Goal: Entertainment & Leisure: Consume media (video, audio)

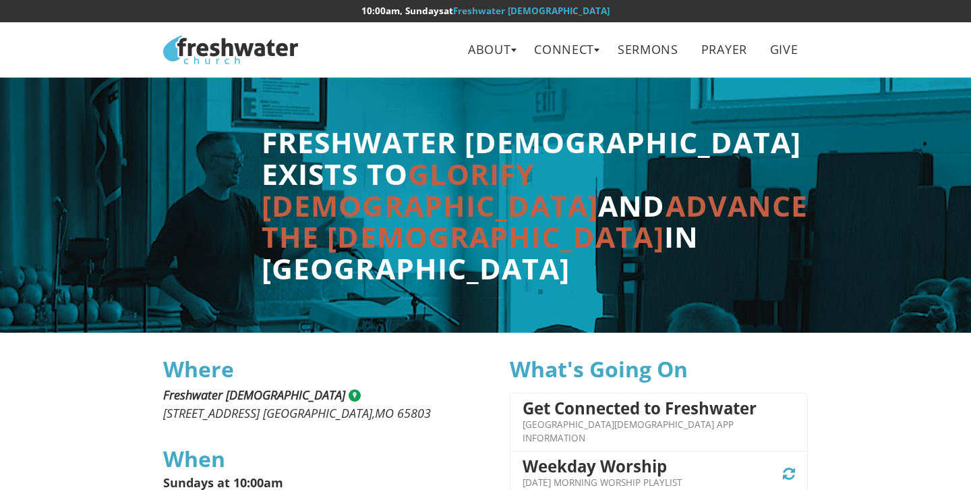
click at [627, 26] on nav "Freshwater Church About Beliefs Leadership Connect Contact Documents Lifegroups…" at bounding box center [485, 49] width 971 height 55
click at [633, 47] on link "Sermons" at bounding box center [648, 49] width 80 height 30
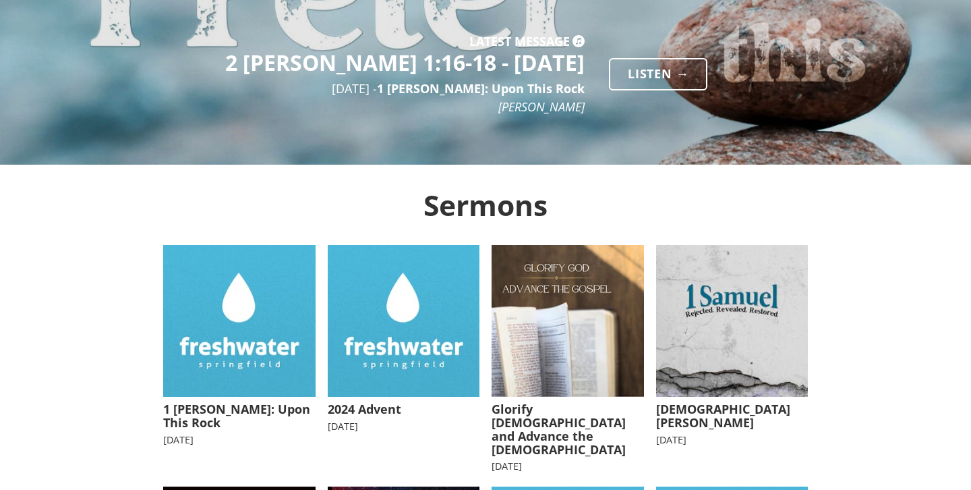
scroll to position [114, 0]
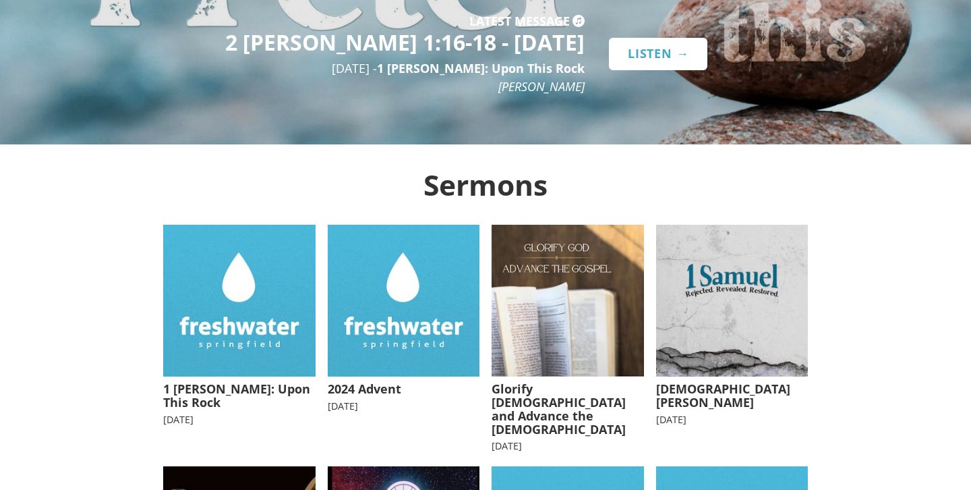
click at [666, 51] on link "Listen →" at bounding box center [658, 54] width 98 height 32
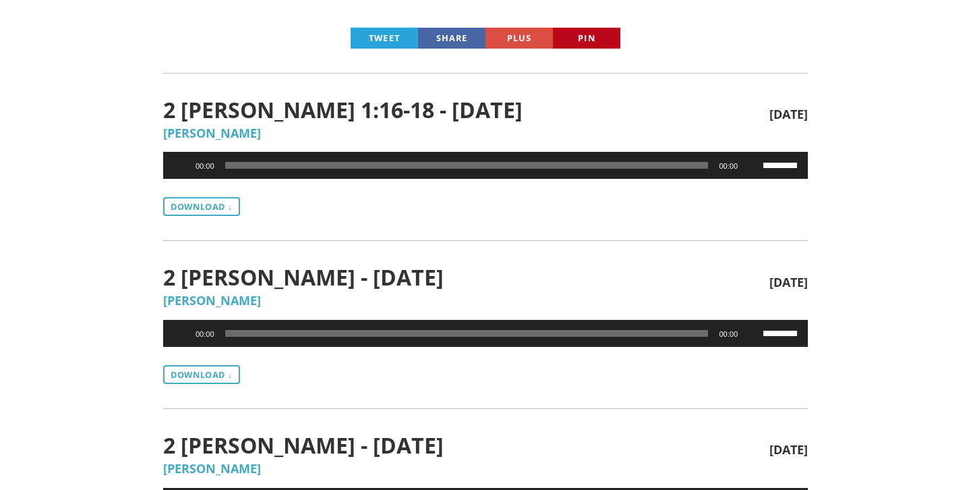
scroll to position [353, 0]
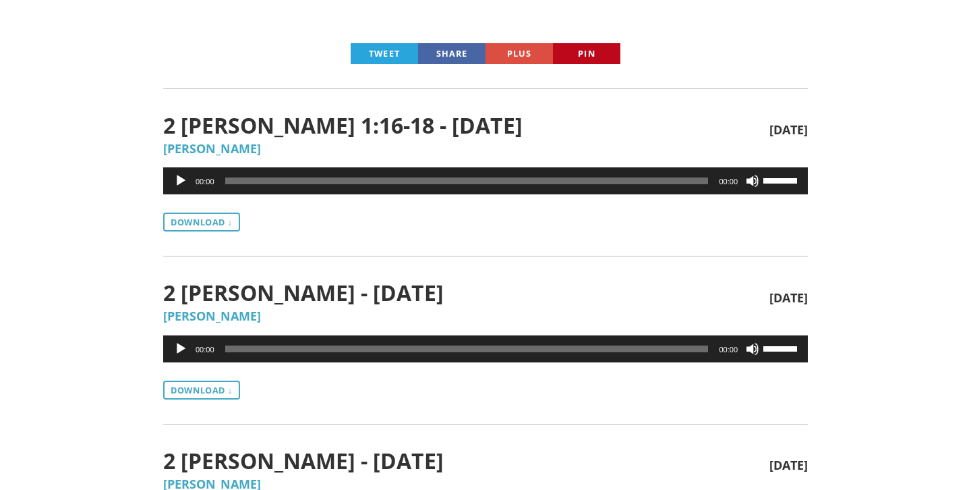
click at [183, 175] on button "Play" at bounding box center [180, 180] width 13 height 13
click at [183, 176] on button "Pause" at bounding box center [180, 180] width 13 height 13
